Goal: Task Accomplishment & Management: Manage account settings

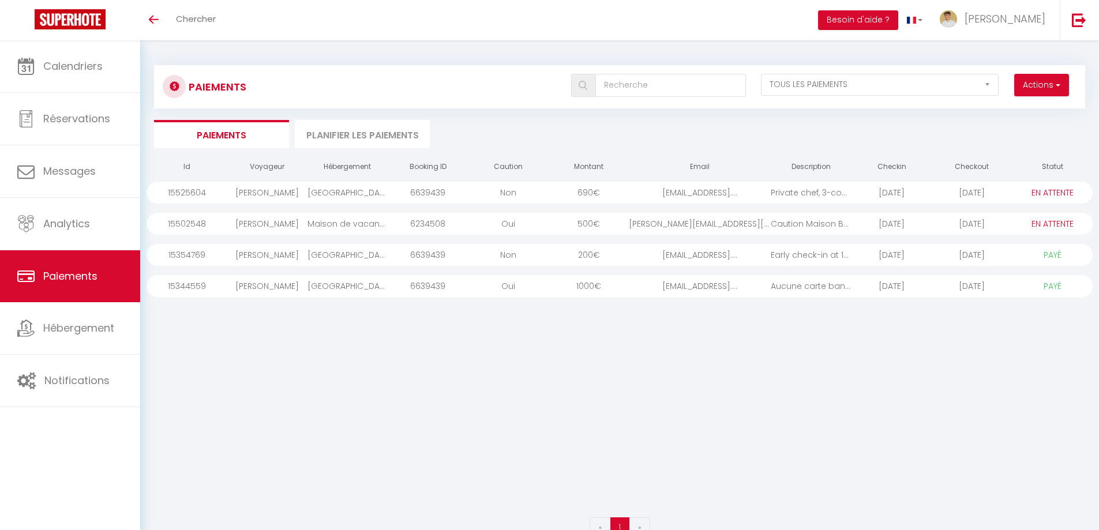
select select "2"
select select "0"
click at [89, 381] on span "Notifications" at bounding box center [76, 380] width 65 height 14
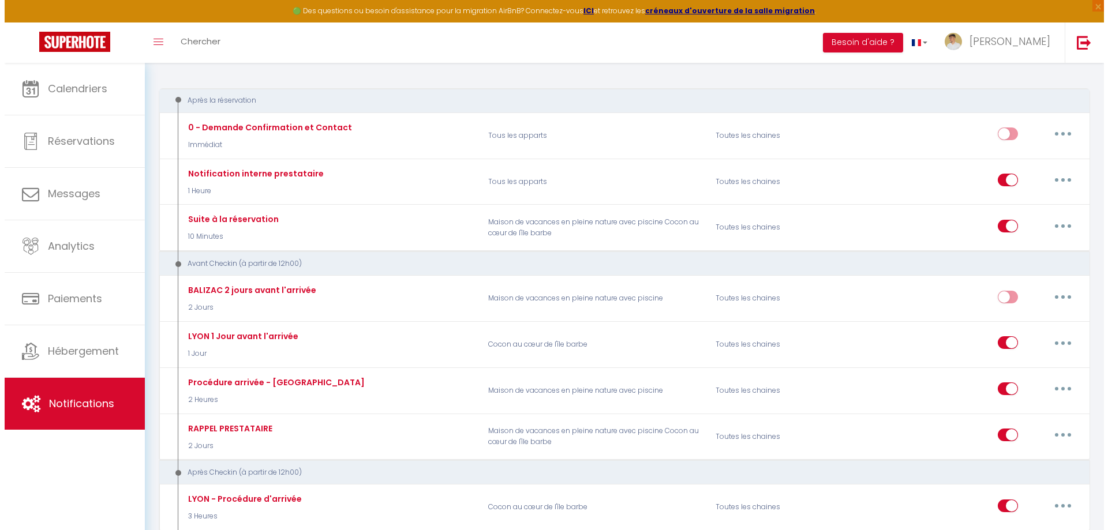
scroll to position [173, 0]
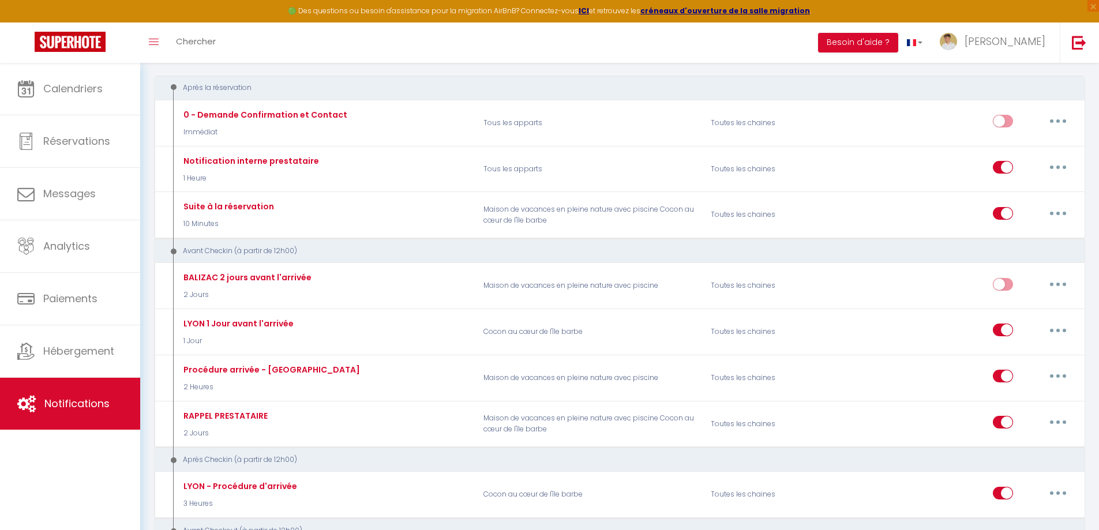
click at [1059, 282] on button "button" at bounding box center [1058, 284] width 32 height 18
click at [1008, 306] on link "Editer" at bounding box center [1028, 311] width 85 height 20
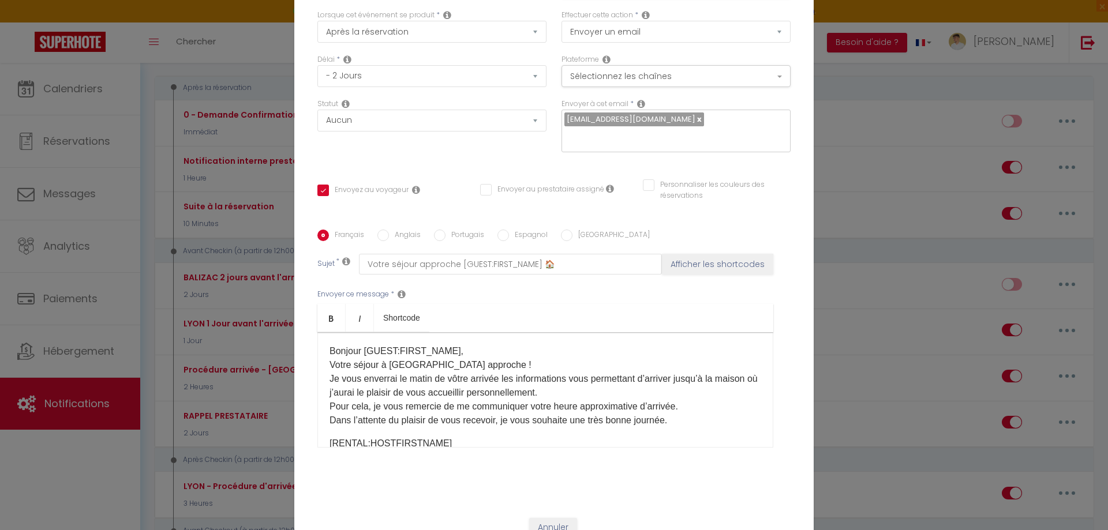
scroll to position [98, 0]
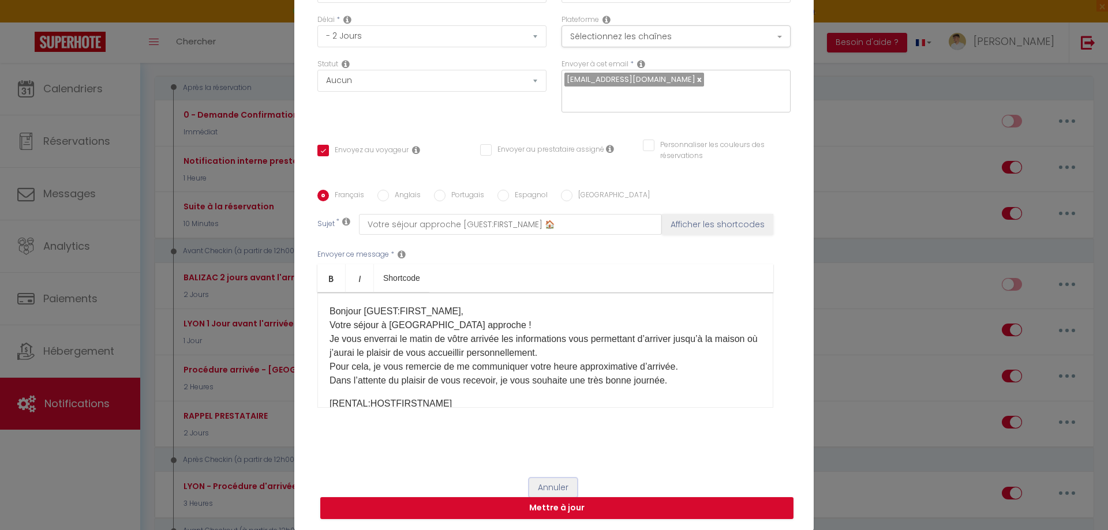
click at [540, 485] on button "Annuler" at bounding box center [553, 488] width 48 height 20
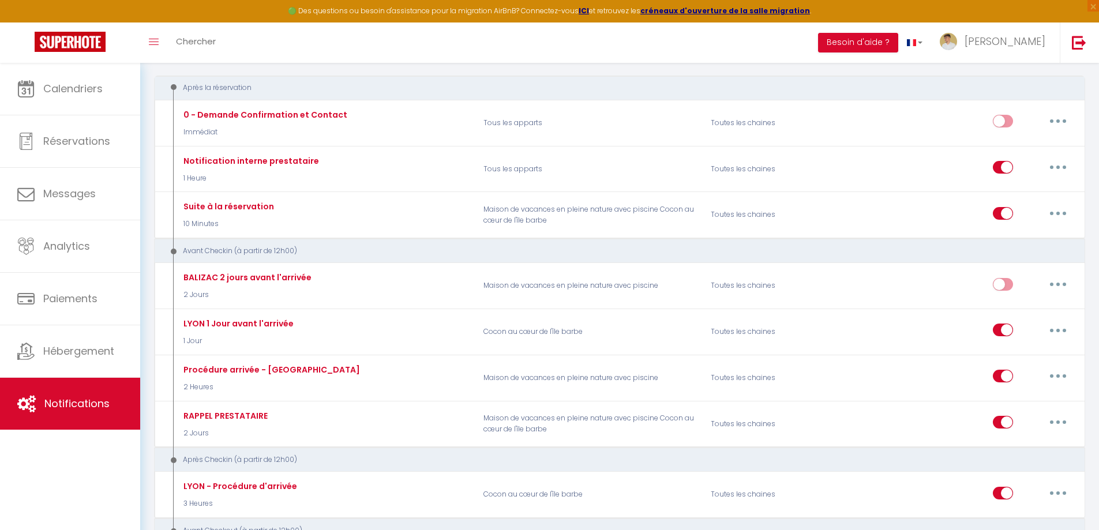
click at [1059, 378] on button "button" at bounding box center [1058, 376] width 32 height 18
click at [1008, 402] on link "Editer" at bounding box center [1028, 403] width 85 height 20
type input "Procédure arrivée - [GEOGRAPHIC_DATA]"
select select "2 Heures"
checkbox input "true"
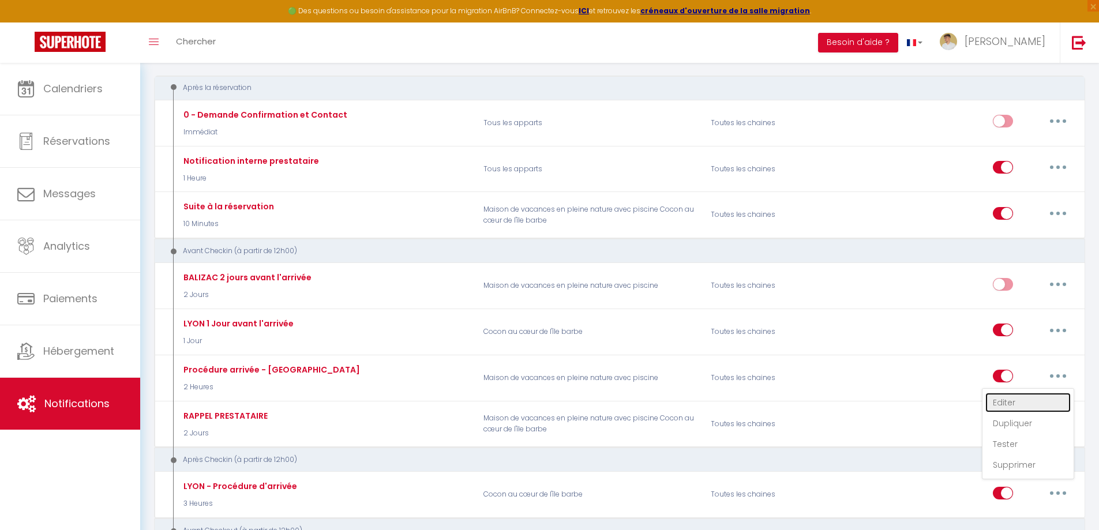
checkbox input "false"
type input "Votre procédure d'arrivée !"
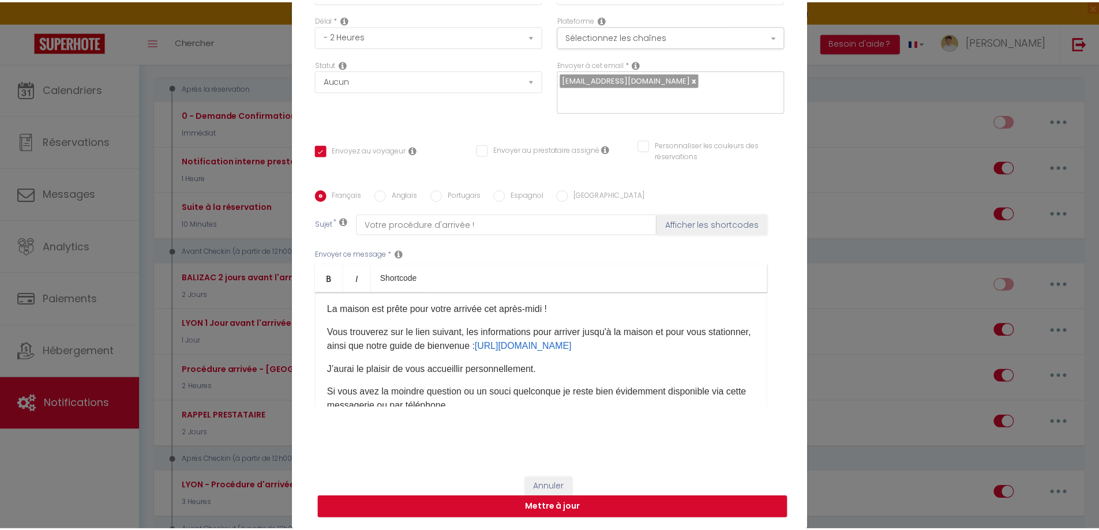
scroll to position [0, 0]
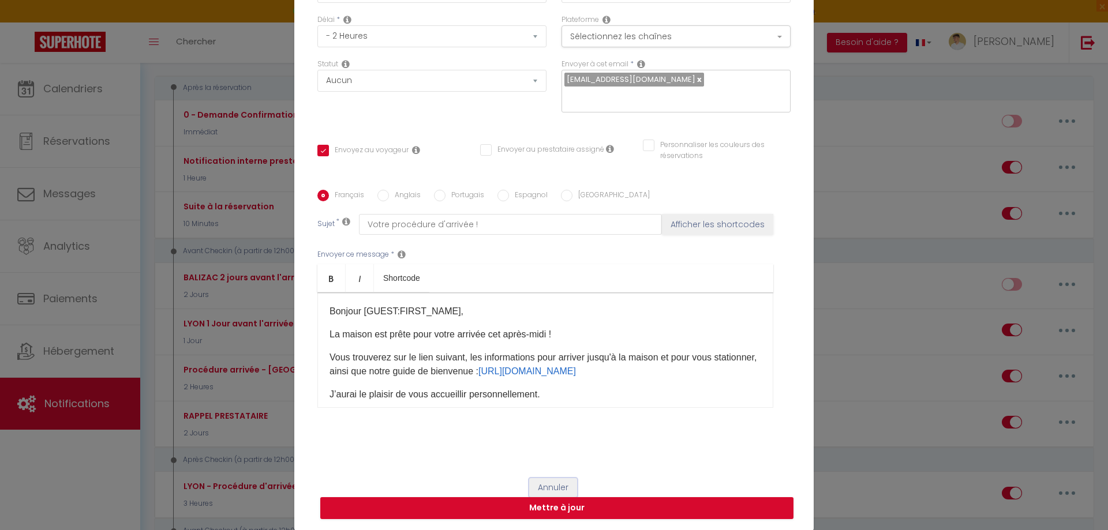
click at [534, 488] on button "Annuler" at bounding box center [553, 488] width 48 height 20
